Goal: Task Accomplishment & Management: Use online tool/utility

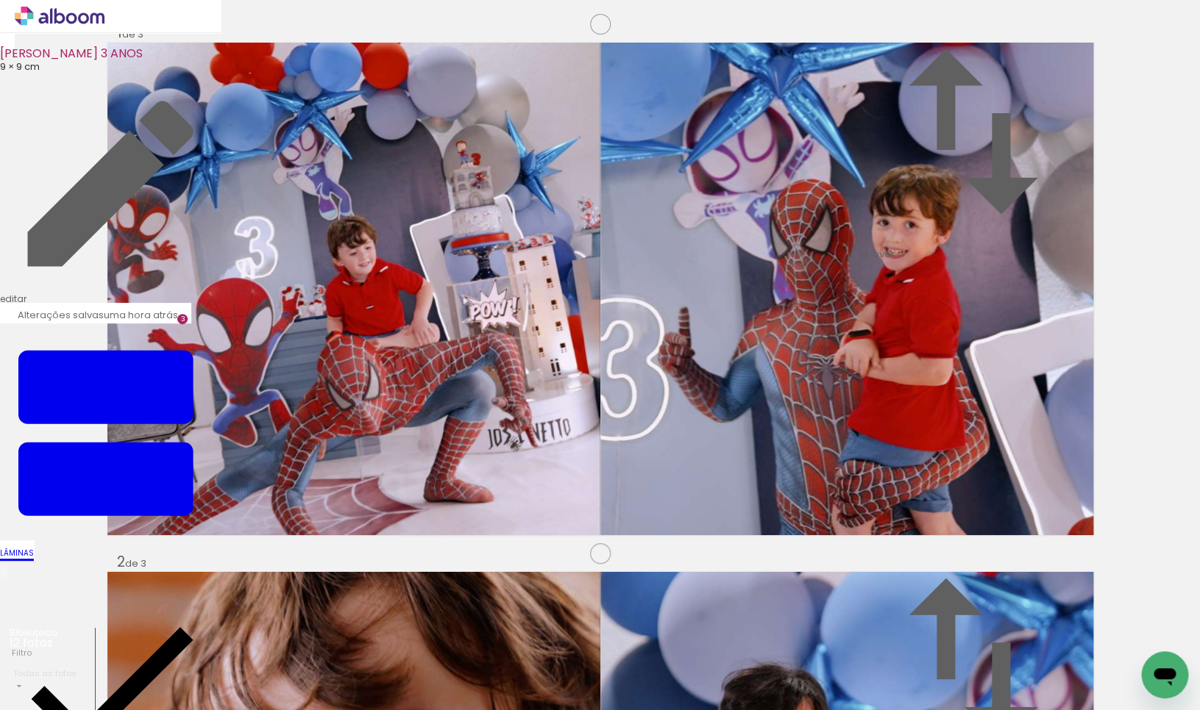
scroll to position [1265, 2]
click at [76, 25] on icon at bounding box center [60, 16] width 90 height 19
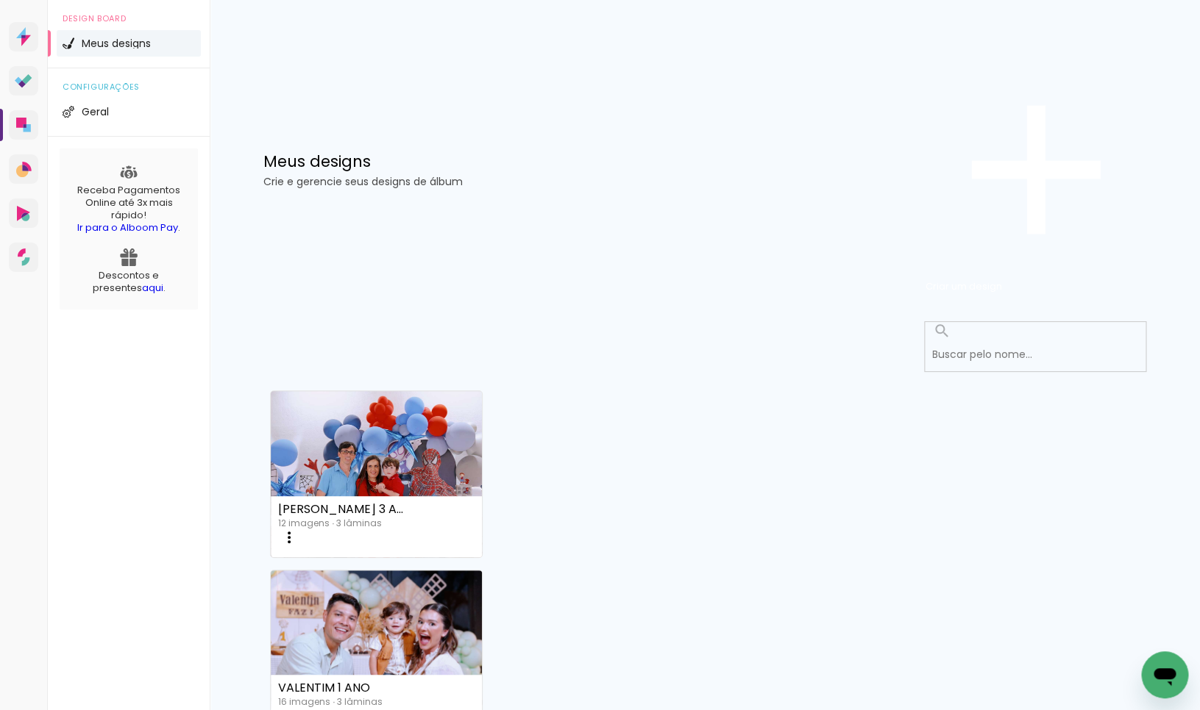
scroll to position [552, 0]
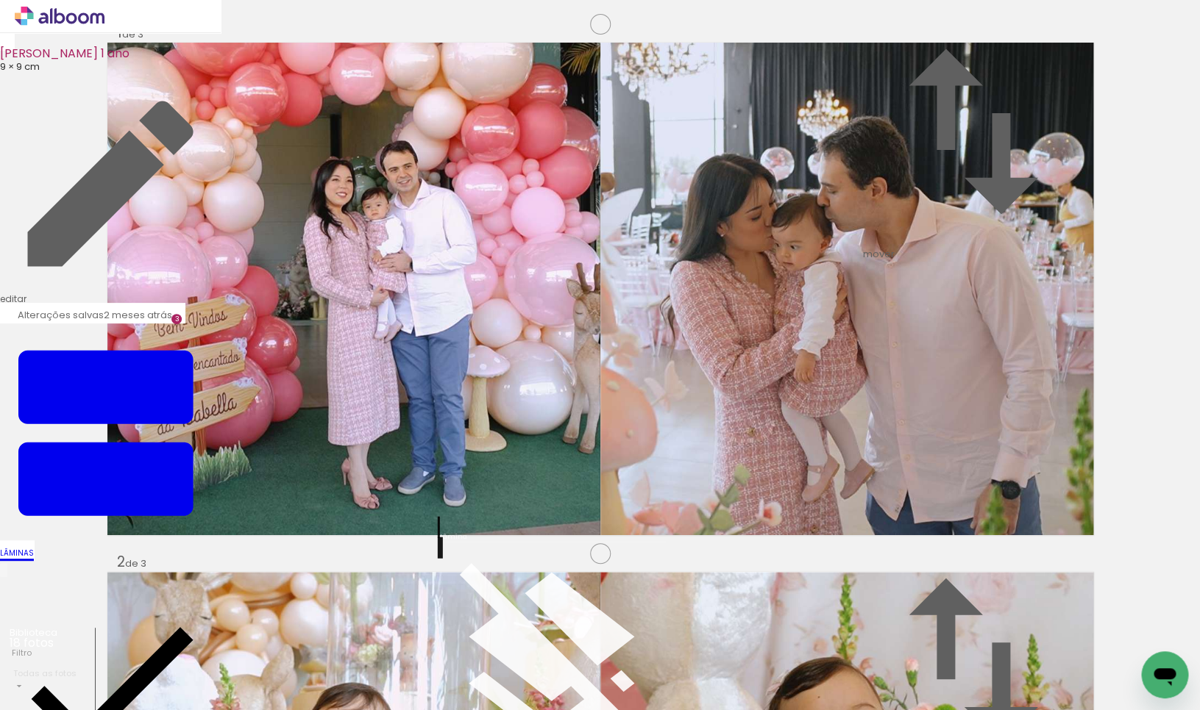
click at [54, 16] on icon at bounding box center [60, 16] width 90 height 19
